Goal: Navigation & Orientation: Find specific page/section

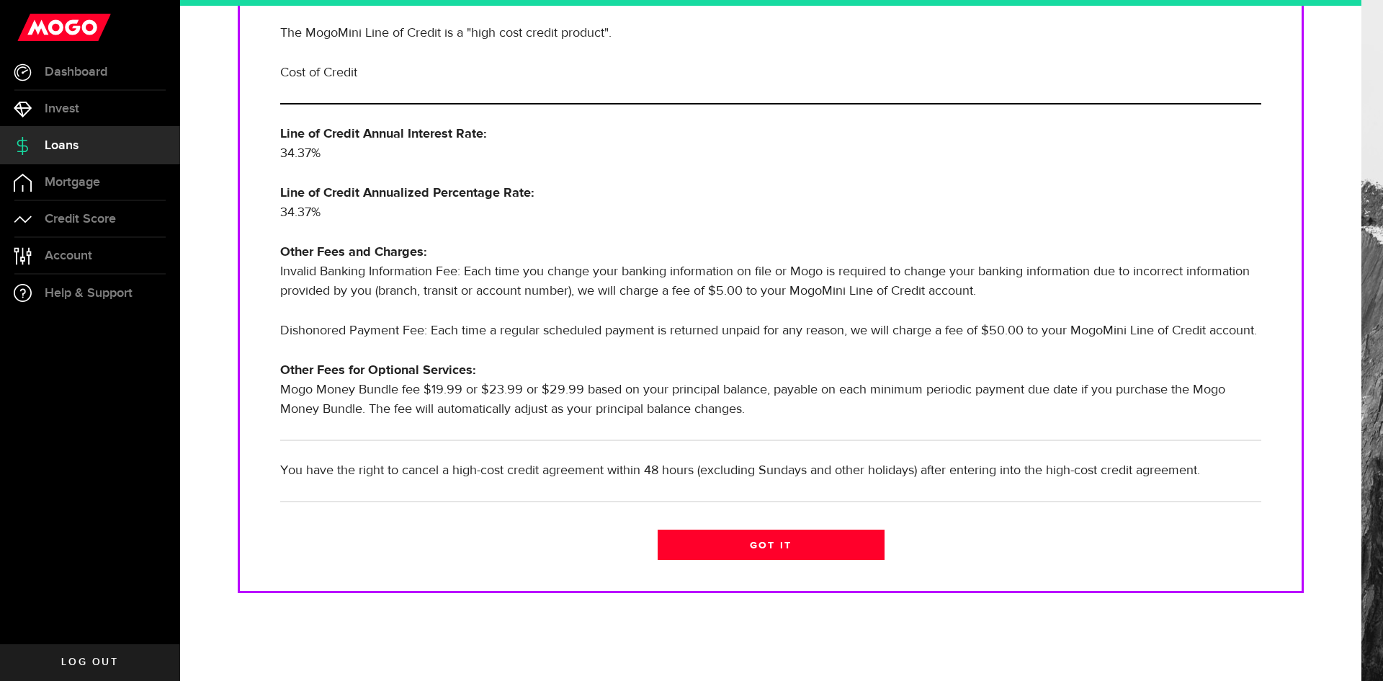
scroll to position [318, 0]
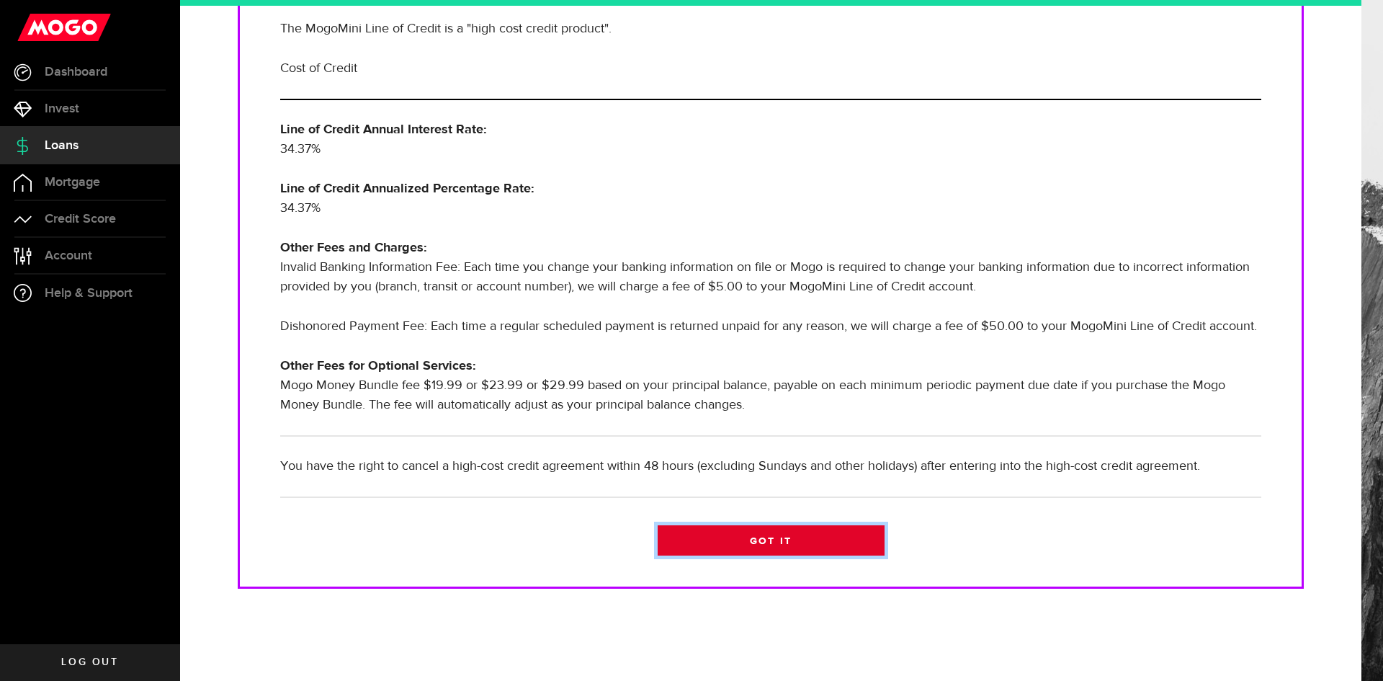
click at [753, 537] on link "Got it" at bounding box center [771, 540] width 227 height 30
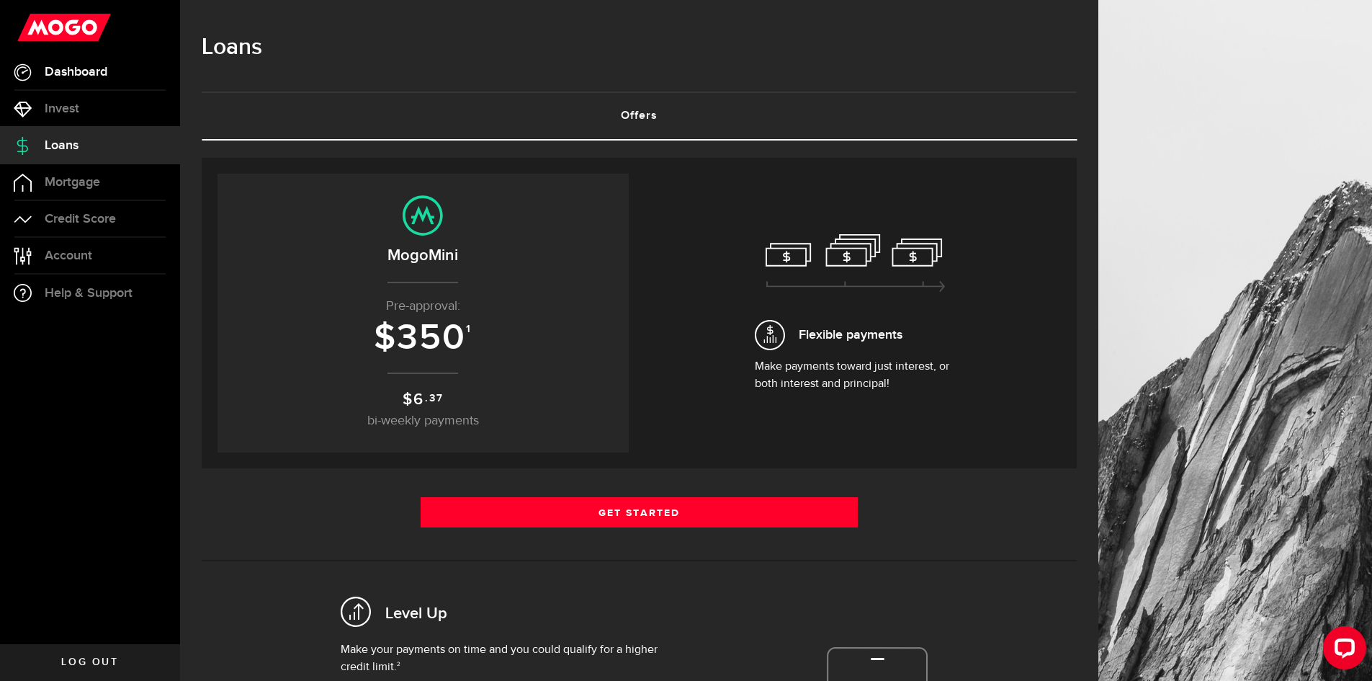
click at [84, 68] on span "Dashboard" at bounding box center [76, 72] width 63 height 13
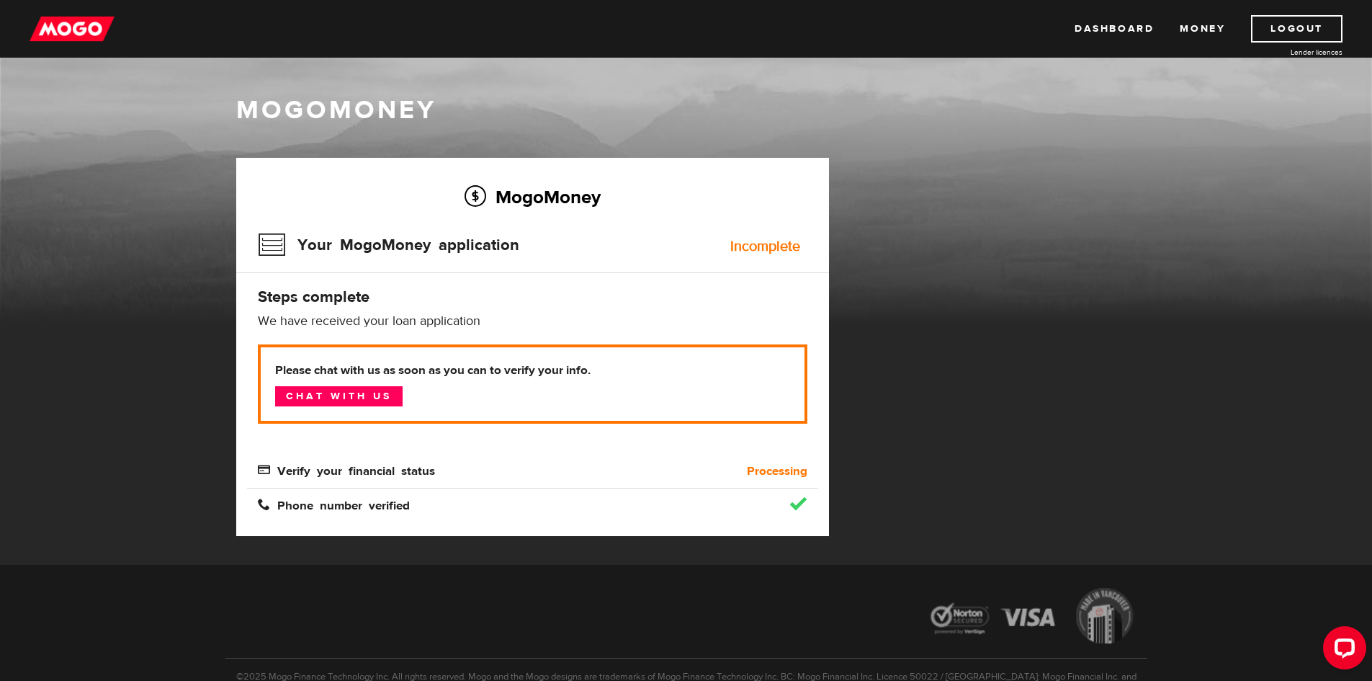
click at [89, 32] on img at bounding box center [72, 28] width 85 height 27
click at [357, 393] on link "Chat with us" at bounding box center [338, 396] width 127 height 20
click at [1271, 26] on link "Logout" at bounding box center [1296, 28] width 91 height 27
